Goal: Task Accomplishment & Management: Manage account settings

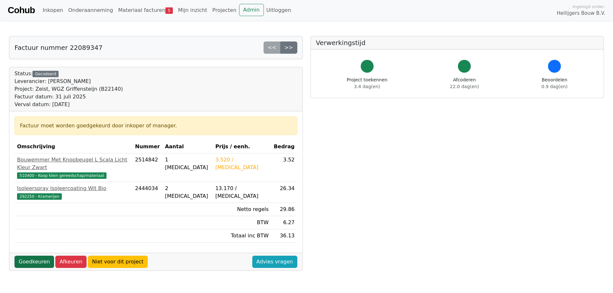
click at [29, 256] on link "Goedkeuren" at bounding box center [34, 262] width 40 height 12
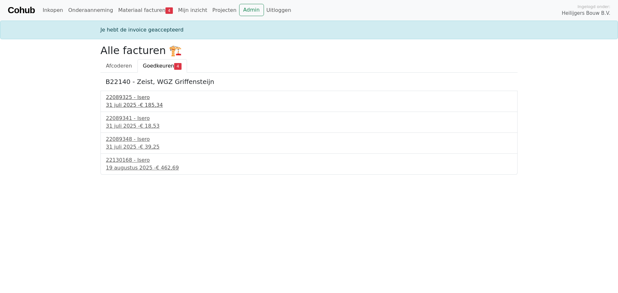
click at [132, 101] on div "22089325 - Isero" at bounding box center [309, 98] width 406 height 8
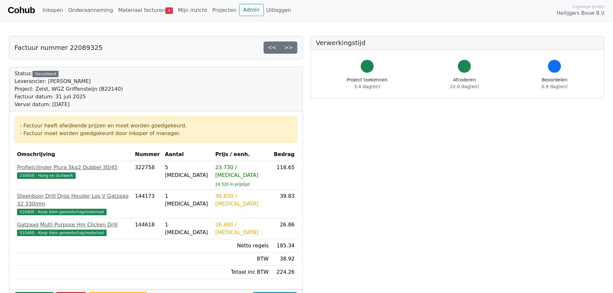
scroll to position [64, 0]
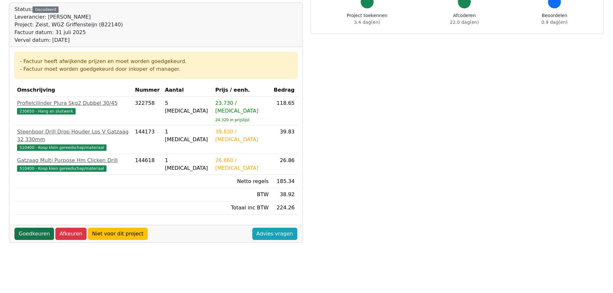
click at [29, 228] on link "Goedkeuren" at bounding box center [34, 234] width 40 height 12
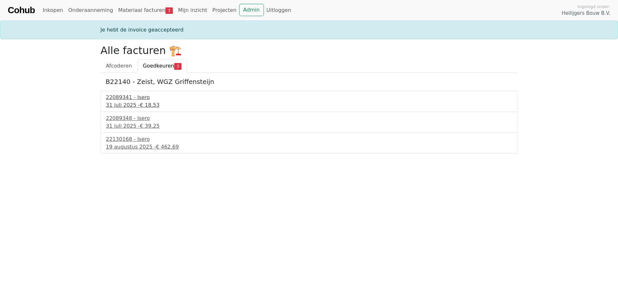
click at [133, 104] on div "31 juli 2025 - € 18,53" at bounding box center [309, 105] width 406 height 8
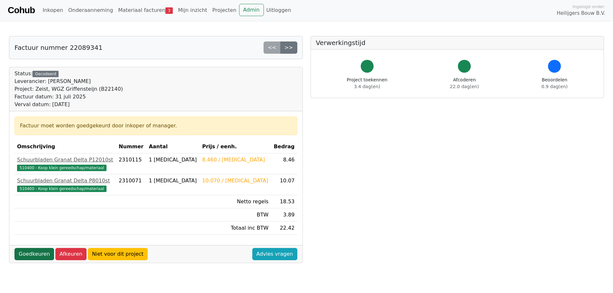
click at [24, 251] on link "Goedkeuren" at bounding box center [34, 254] width 40 height 12
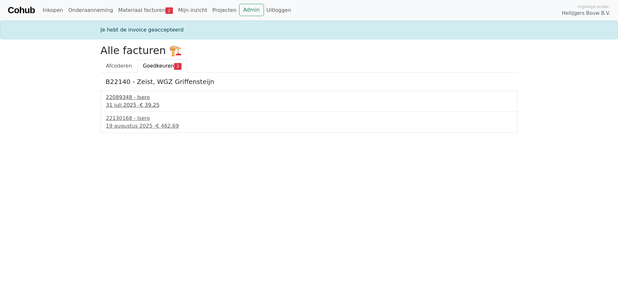
click at [128, 99] on div "22089348 - Isero" at bounding box center [309, 98] width 406 height 8
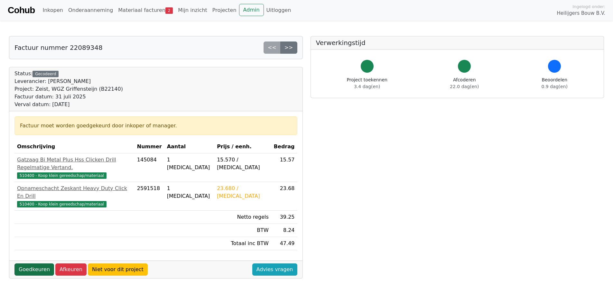
click at [32, 264] on link "Goedkeuren" at bounding box center [34, 270] width 40 height 12
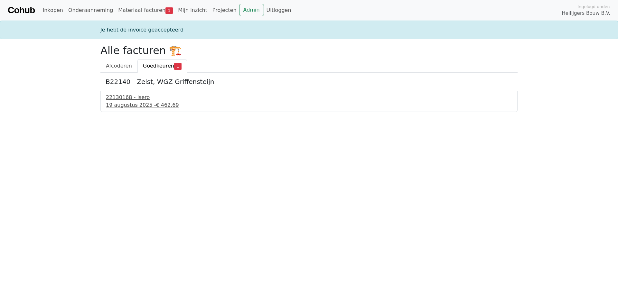
click at [131, 98] on div "22130168 - Isero" at bounding box center [309, 98] width 406 height 8
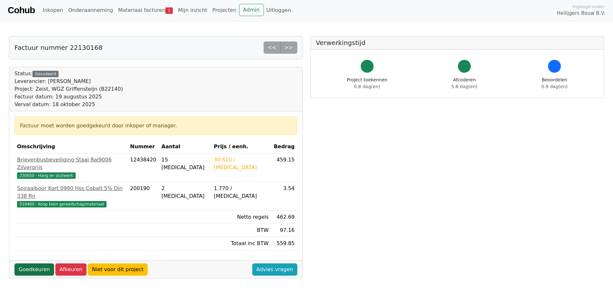
click at [29, 264] on link "Goedkeuren" at bounding box center [34, 270] width 40 height 12
